Goal: Task Accomplishment & Management: Use online tool/utility

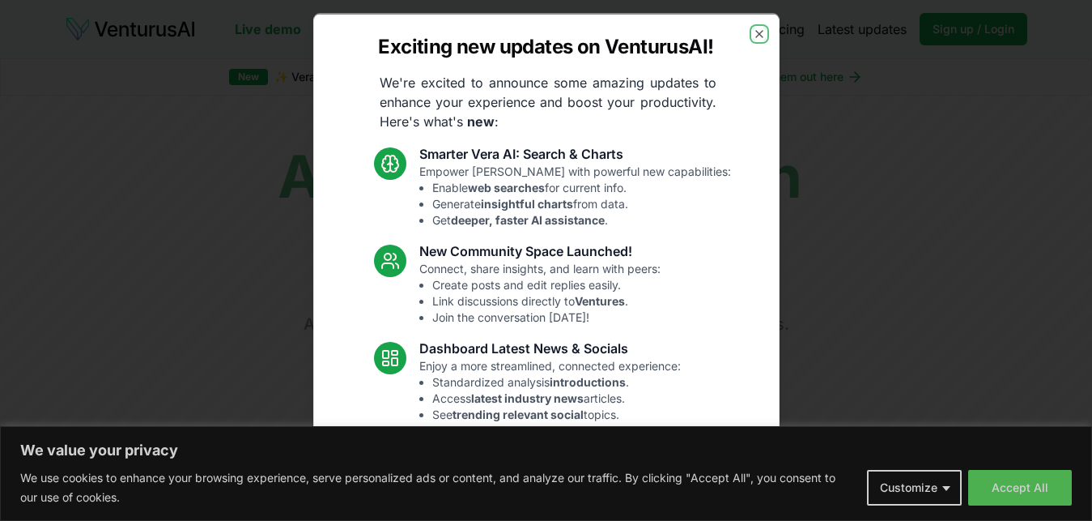
scroll to position [160, 0]
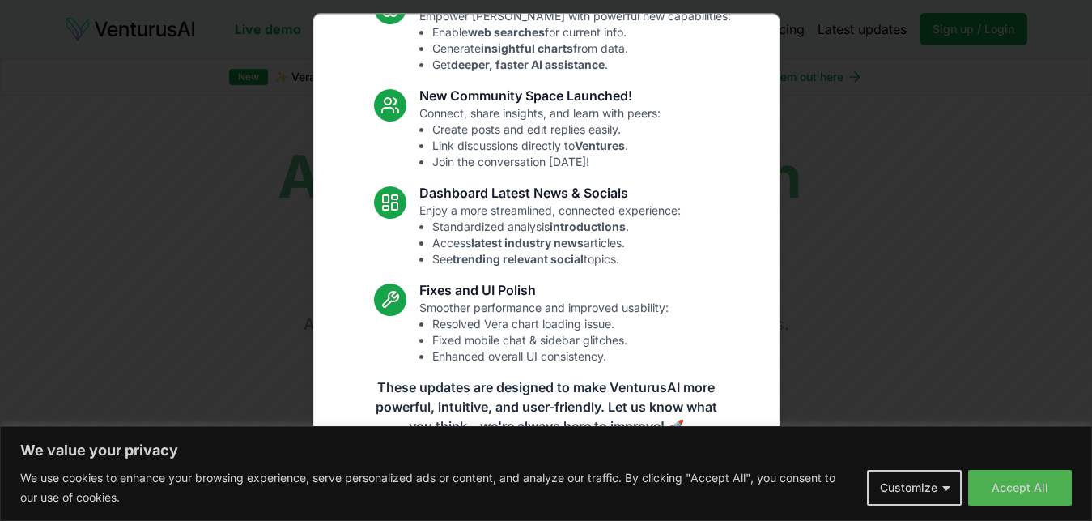
click at [1013, 494] on body "We value your privacy We use cookies to enhance your browsing experience, serve…" at bounding box center [546, 260] width 1092 height 521
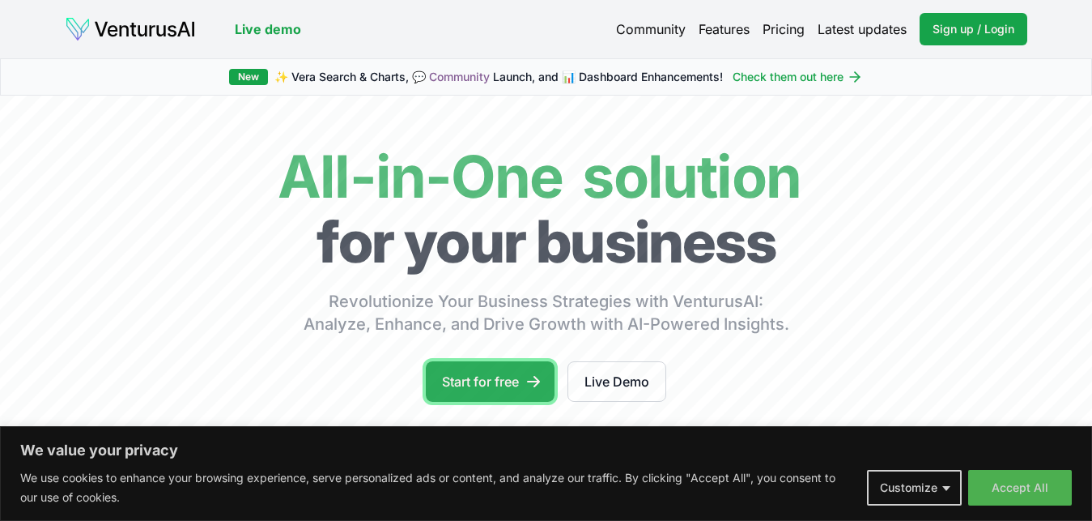
click at [492, 377] on link "Start for free" at bounding box center [490, 381] width 129 height 40
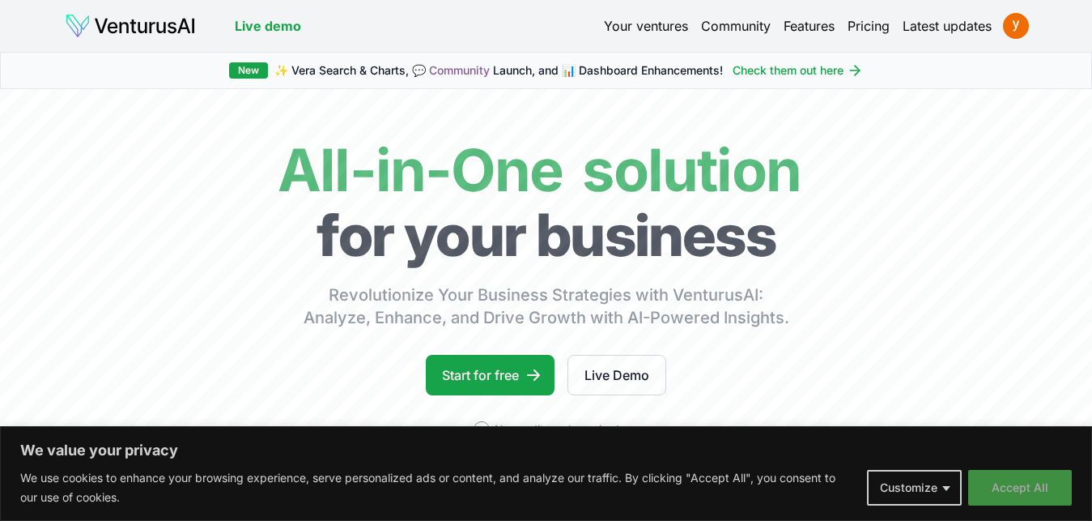
click at [1038, 501] on button "Accept All" at bounding box center [1020, 488] width 104 height 36
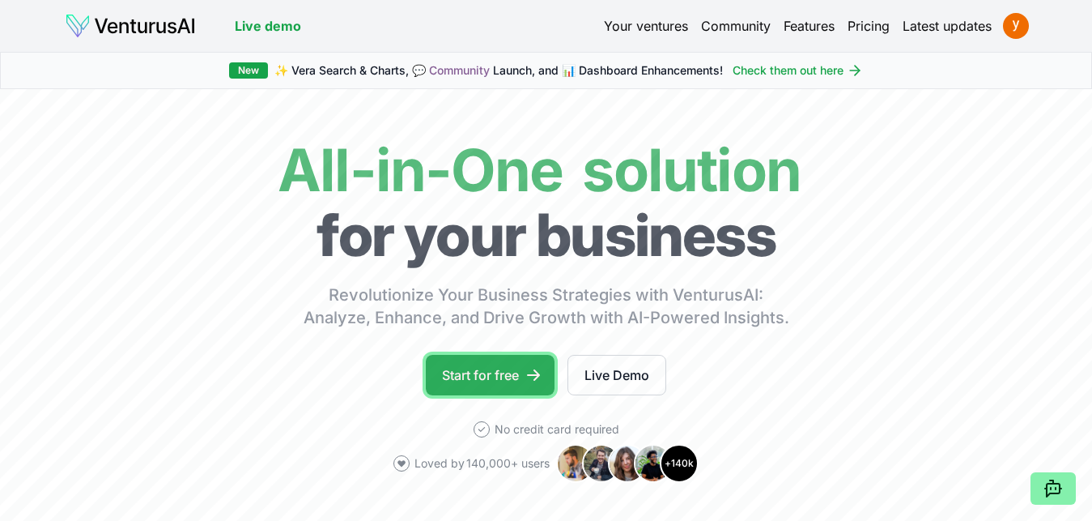
click at [488, 375] on link "Start for free" at bounding box center [490, 375] width 129 height 40
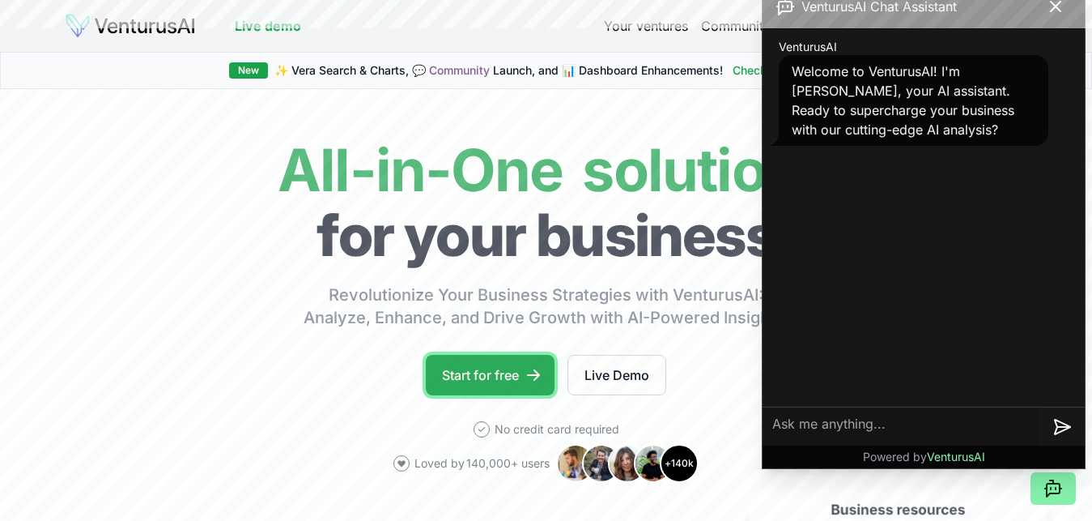
click at [470, 377] on link "Start for free" at bounding box center [490, 375] width 129 height 40
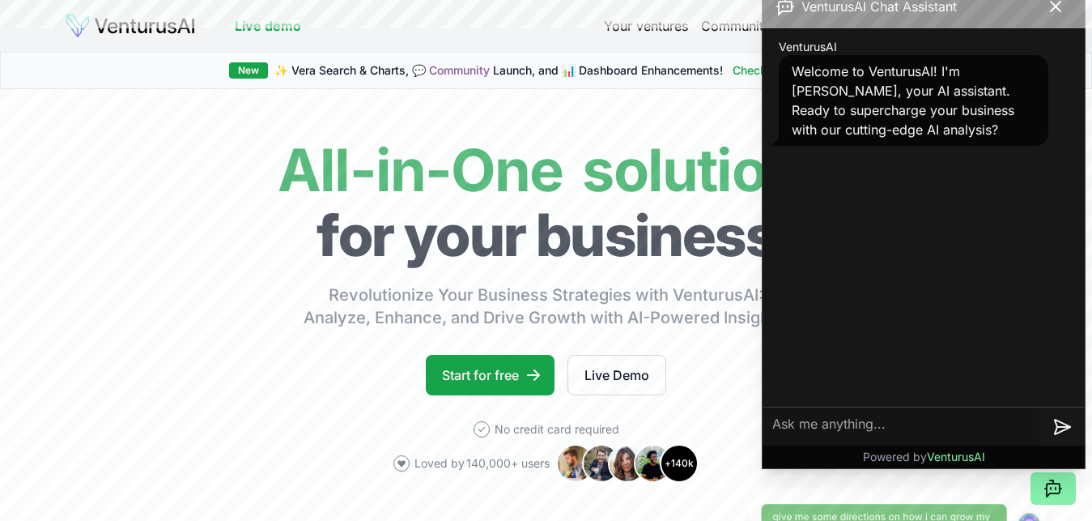
drag, startPoint x: 857, startPoint y: 423, endPoint x: 891, endPoint y: 391, distance: 47.0
click at [858, 421] on textarea at bounding box center [901, 426] width 277 height 39
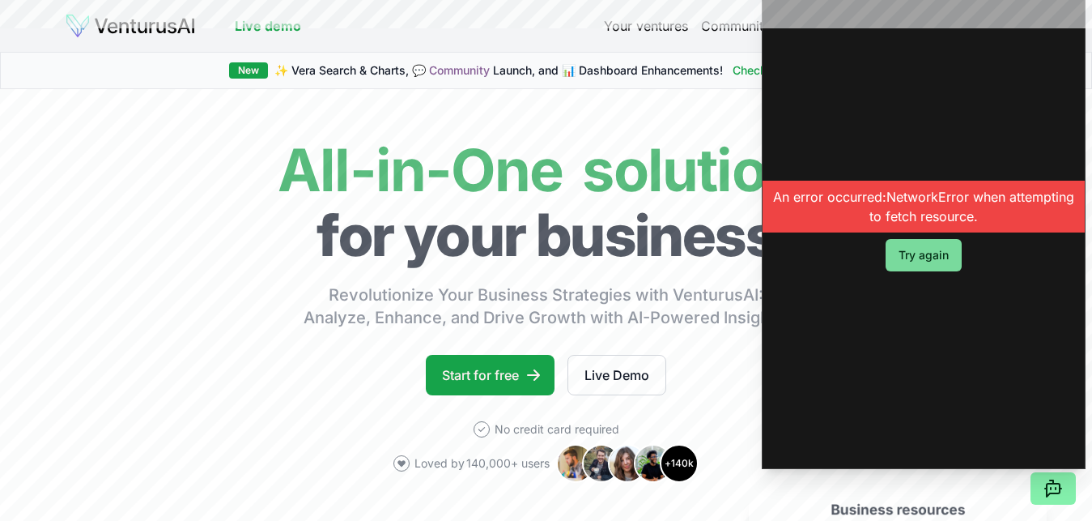
click at [903, 249] on button "Try again" at bounding box center [924, 255] width 76 height 32
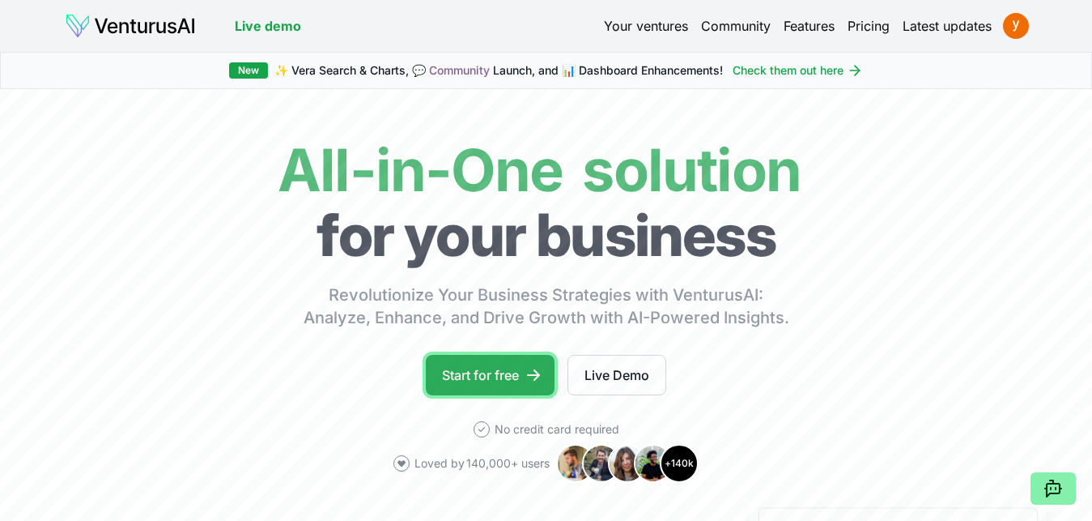
click at [486, 366] on link "Start for free" at bounding box center [490, 375] width 129 height 40
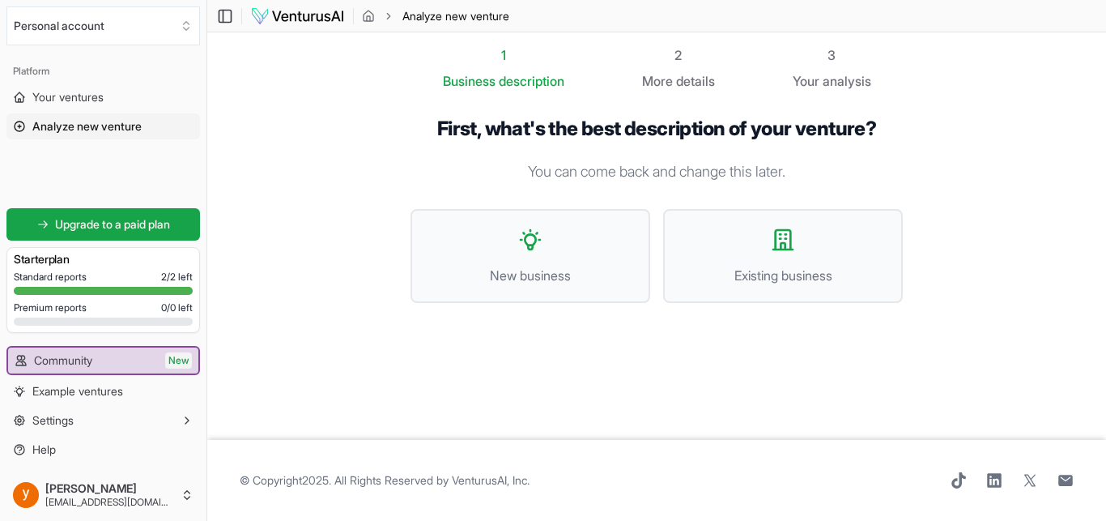
click at [581, 28] on header "Toggle Sidebar Analyze new venture" at bounding box center [656, 16] width 899 height 32
